Goal: Task Accomplishment & Management: Use online tool/utility

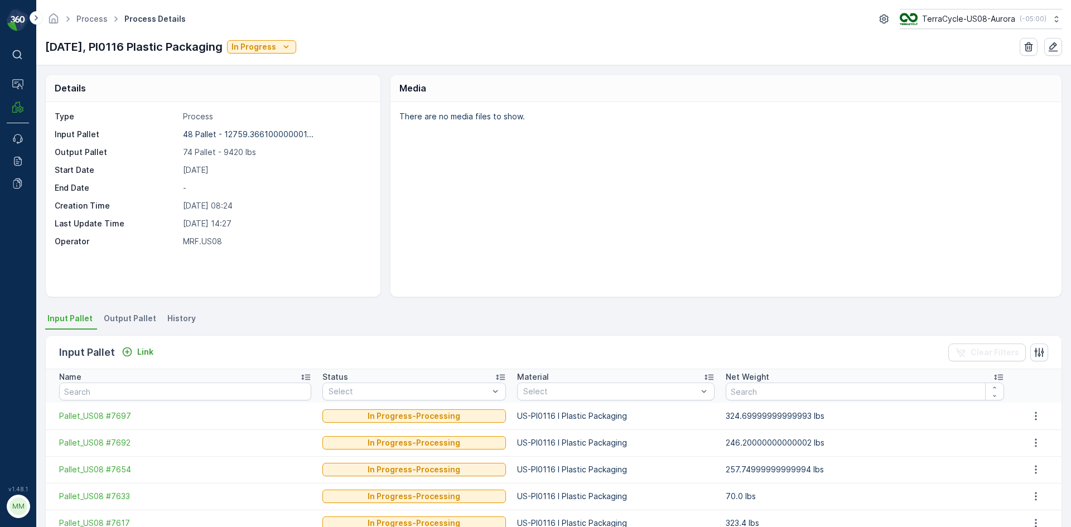
click at [144, 317] on span "Output Pallet" at bounding box center [130, 318] width 52 height 11
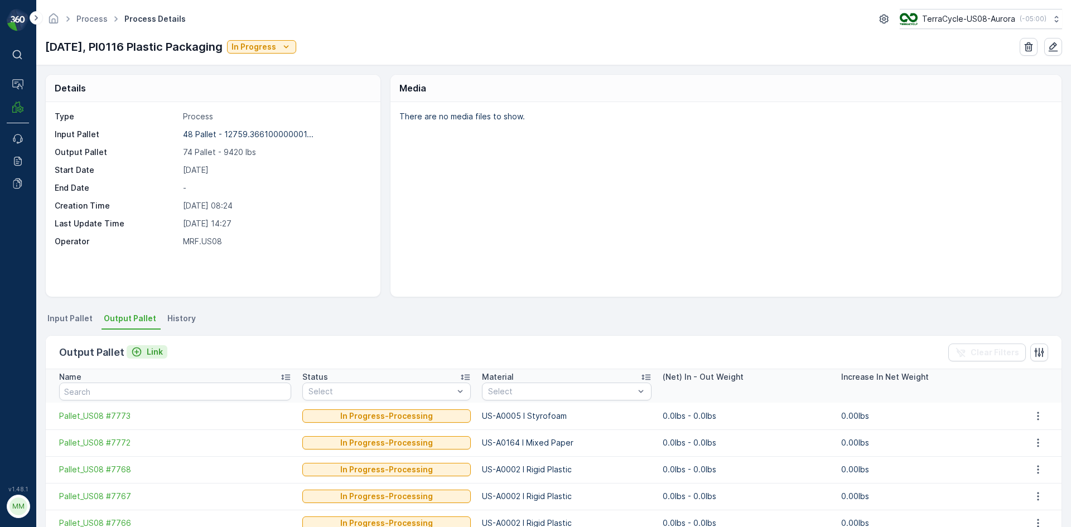
click at [149, 352] on p "Link" at bounding box center [155, 351] width 16 height 11
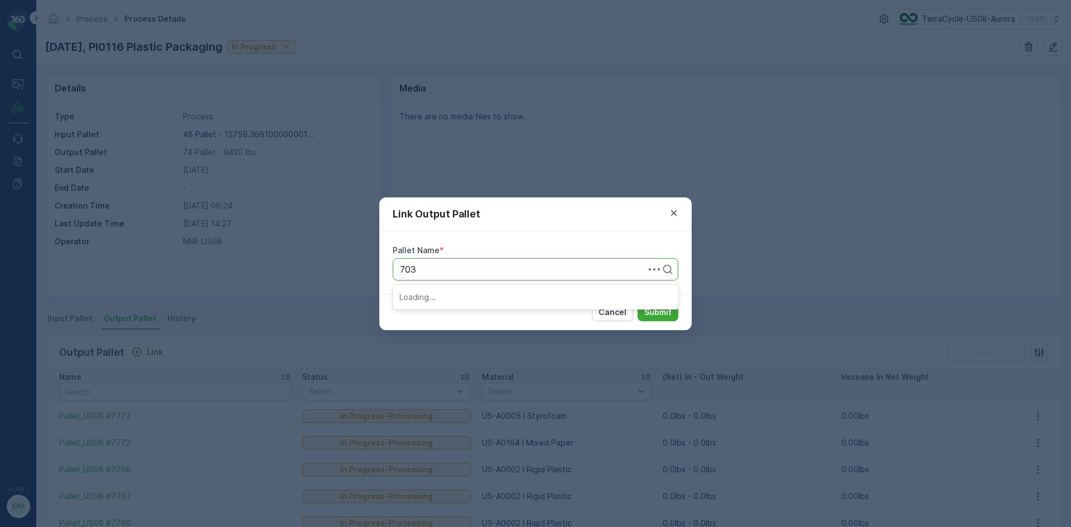
type input "7037"
click at [483, 299] on div "Pallet_US08 #7037" at bounding box center [535, 297] width 272 height 10
click at [669, 304] on button "Submit" at bounding box center [657, 312] width 41 height 18
